Goal: Task Accomplishment & Management: Manage account settings

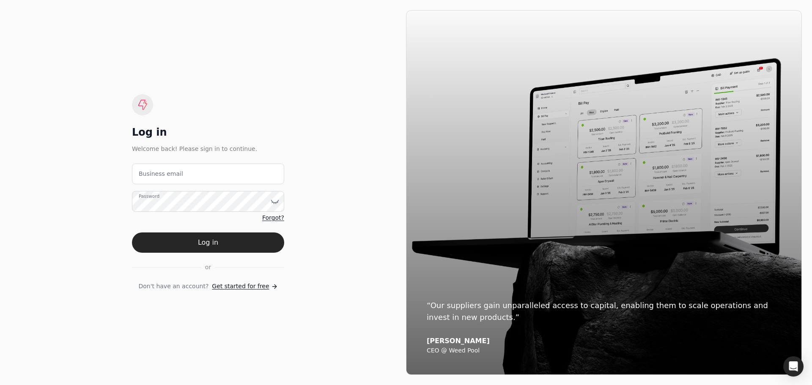
click at [174, 178] on label "Business email" at bounding box center [161, 174] width 44 height 9
click at [174, 178] on email "Business email" at bounding box center [208, 174] width 152 height 21
click at [204, 175] on email "Business email" at bounding box center [208, 174] width 152 height 21
paste email "[EMAIL_ADDRESS][DOMAIN_NAME]"
type email "[EMAIL_ADDRESS][DOMAIN_NAME]"
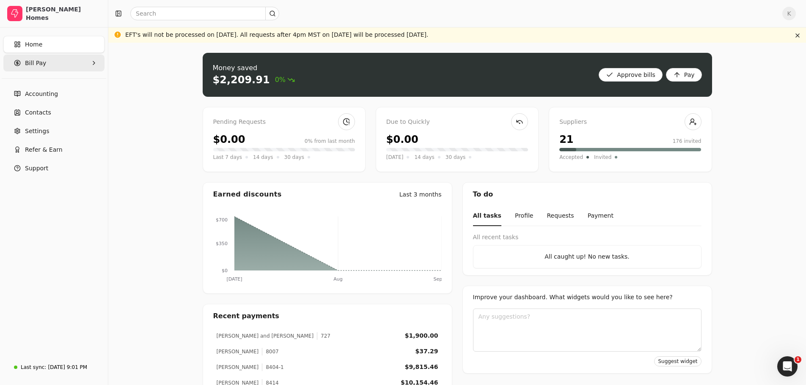
click at [60, 58] on Pay "Bill Pay" at bounding box center [53, 63] width 101 height 17
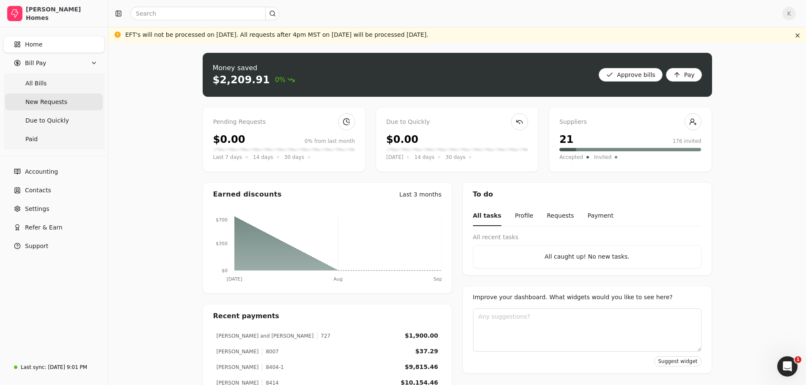
click at [54, 95] on Requests "New Requests" at bounding box center [54, 101] width 98 height 17
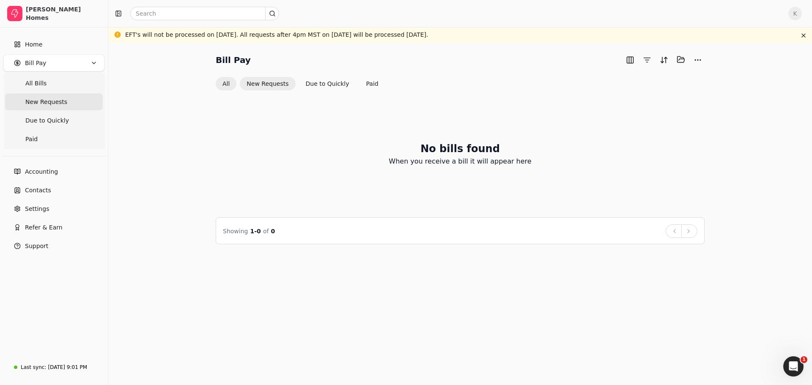
click at [231, 86] on button "All" at bounding box center [226, 84] width 21 height 14
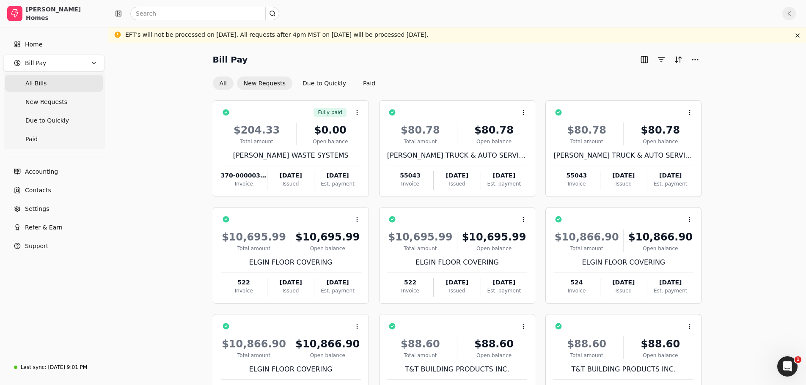
click at [261, 83] on button "New Requests" at bounding box center [264, 84] width 55 height 14
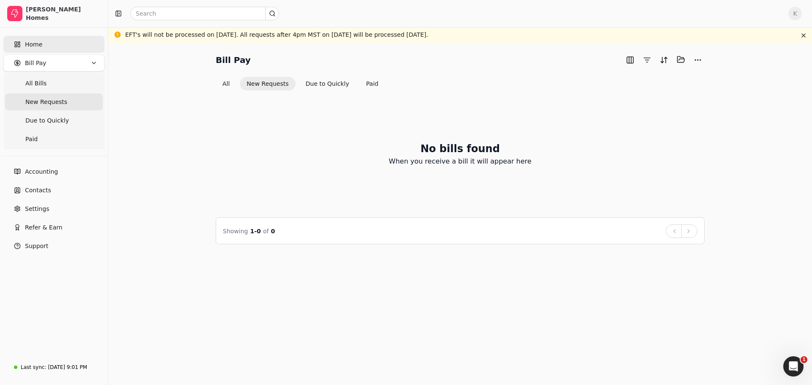
click at [50, 49] on link "Home" at bounding box center [53, 44] width 101 height 17
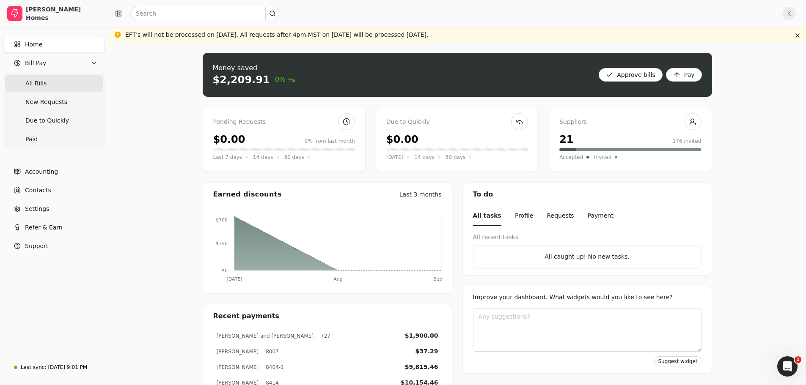
click at [46, 89] on Bills "All Bills" at bounding box center [54, 83] width 98 height 17
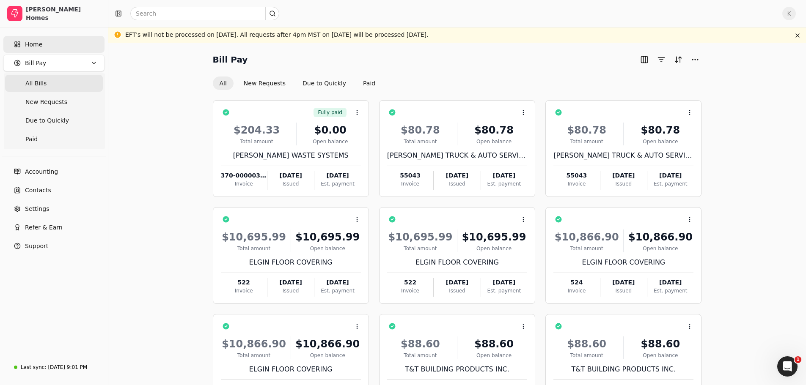
click at [44, 48] on link "Home" at bounding box center [53, 44] width 101 height 17
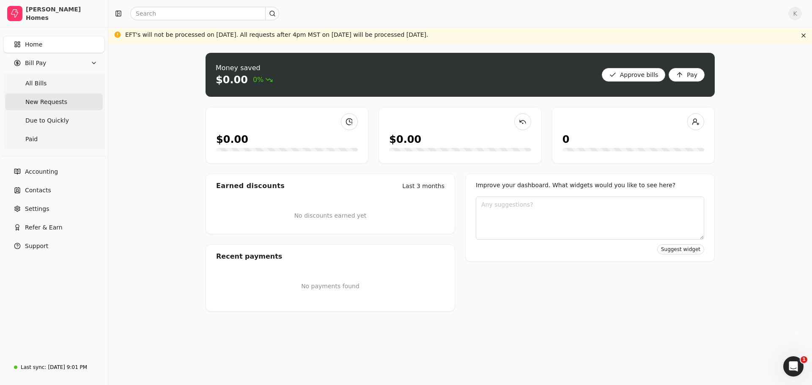
click at [48, 107] on Requests "New Requests" at bounding box center [54, 101] width 98 height 17
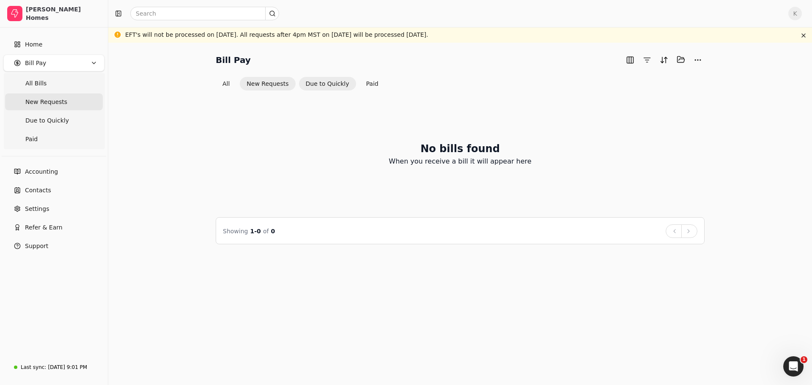
click at [320, 88] on button "Due to Quickly" at bounding box center [327, 84] width 57 height 14
click at [370, 87] on button "Paid" at bounding box center [373, 84] width 26 height 14
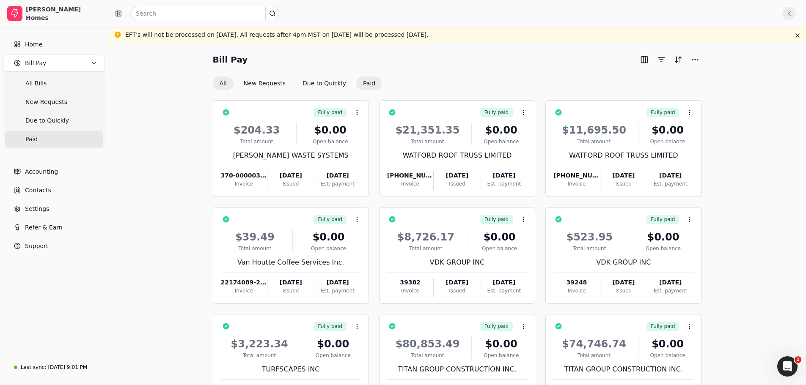
click at [225, 82] on button "All" at bounding box center [223, 84] width 21 height 14
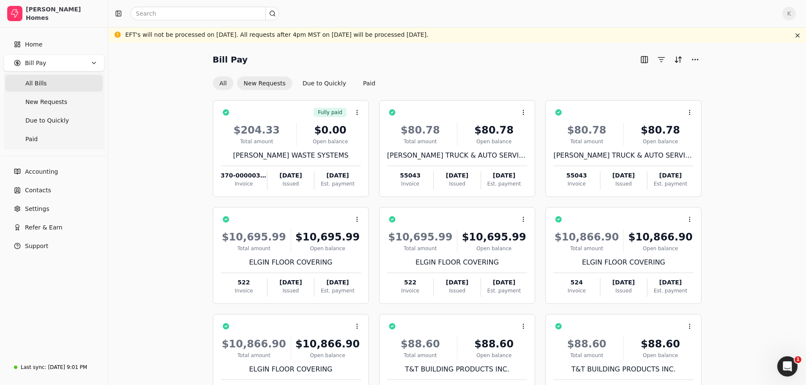
click at [258, 83] on button "New Requests" at bounding box center [264, 84] width 55 height 14
